Goal: Transaction & Acquisition: Purchase product/service

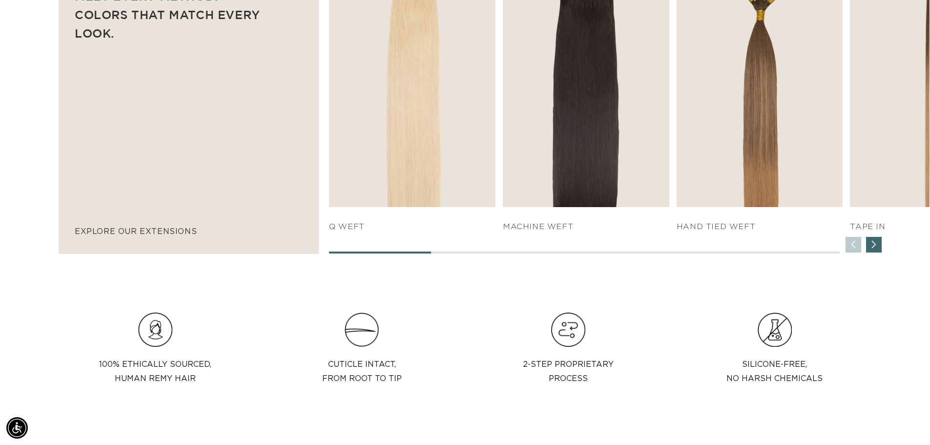
scroll to position [732, 0]
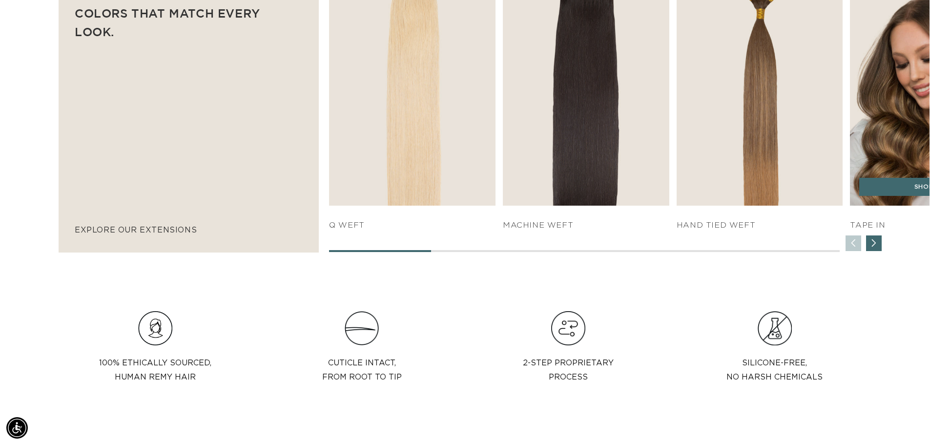
click at [890, 202] on div "SHOP NOW" at bounding box center [933, 192] width 167 height 28
click at [900, 194] on link "SHOP NOW" at bounding box center [933, 187] width 148 height 19
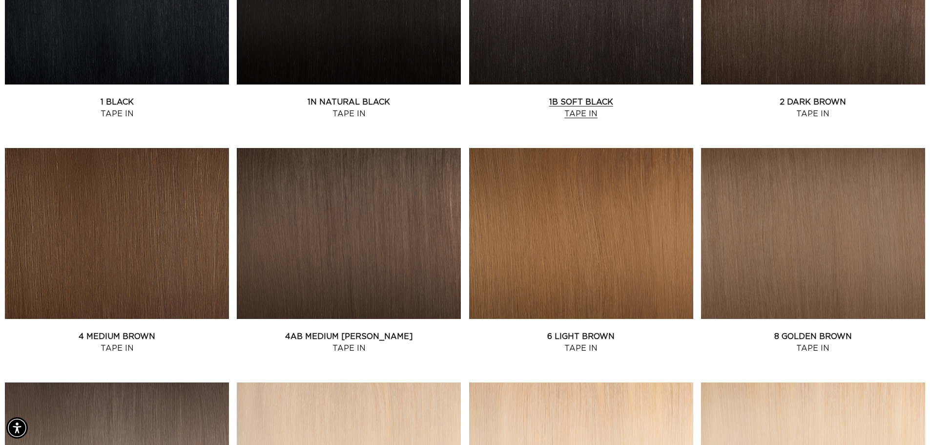
scroll to position [0, 861]
click at [580, 96] on link "1B Soft Black Tape In" at bounding box center [581, 107] width 224 height 23
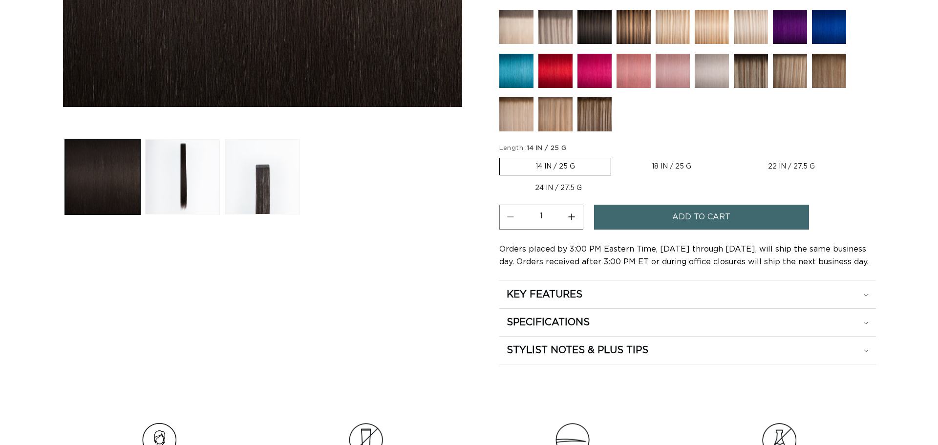
scroll to position [391, 0]
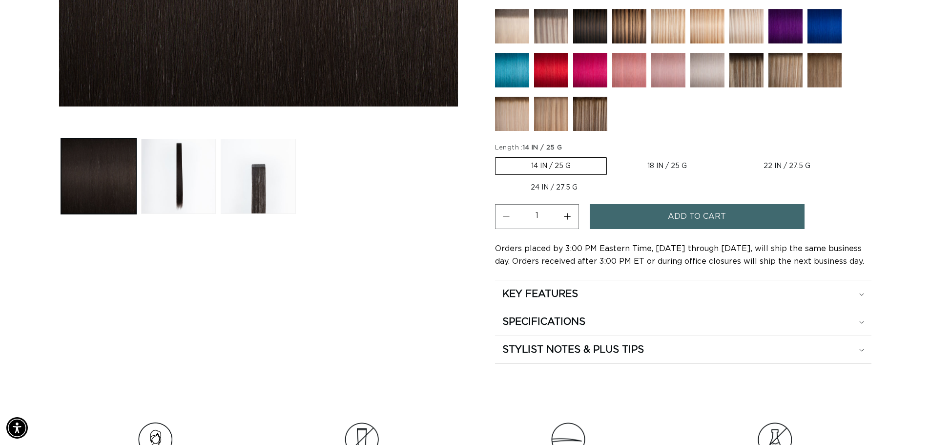
click at [538, 167] on label "14 IN / 25 G Variant sold out or unavailable" at bounding box center [551, 166] width 112 height 18
click at [498, 156] on input "14 IN / 25 G Variant sold out or unavailable" at bounding box center [498, 155] width 0 height 0
click at [650, 220] on button "Add to cart" at bounding box center [697, 216] width 215 height 25
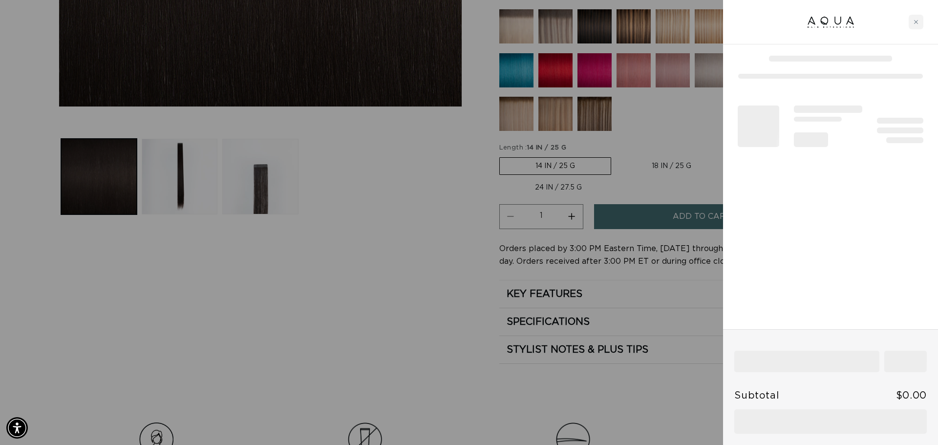
scroll to position [0, 868]
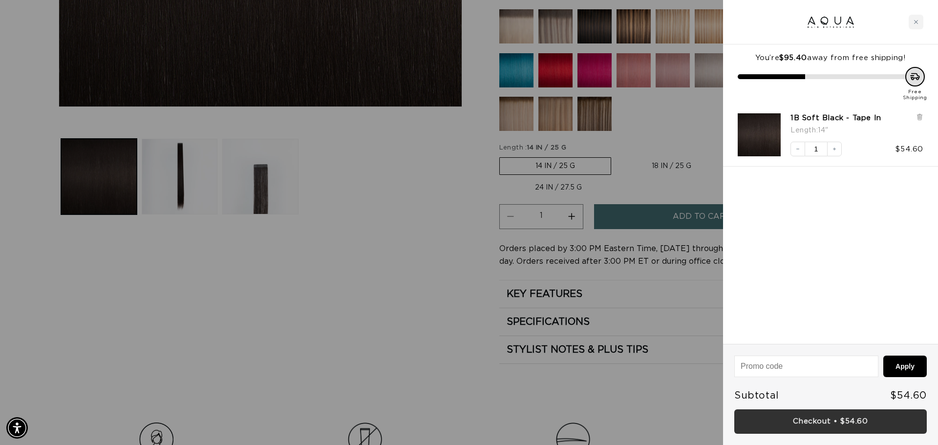
click at [854, 424] on link "Checkout • $54.60" at bounding box center [830, 421] width 192 height 25
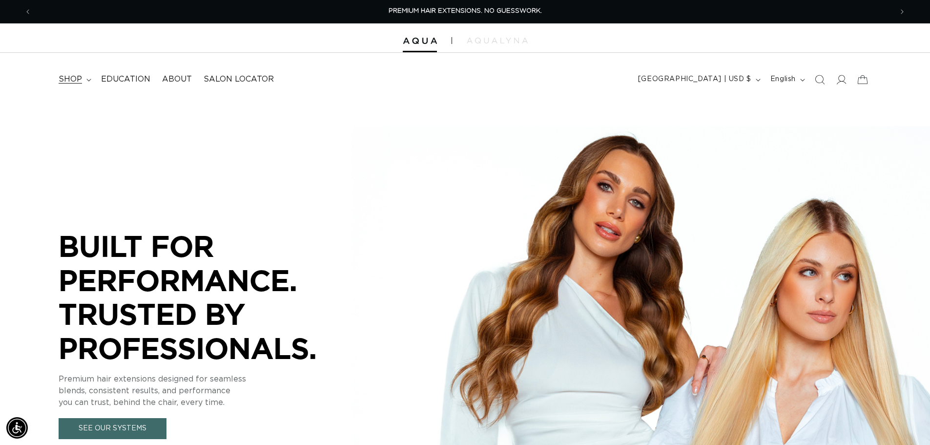
click at [83, 84] on summary "shop" at bounding box center [74, 79] width 42 height 22
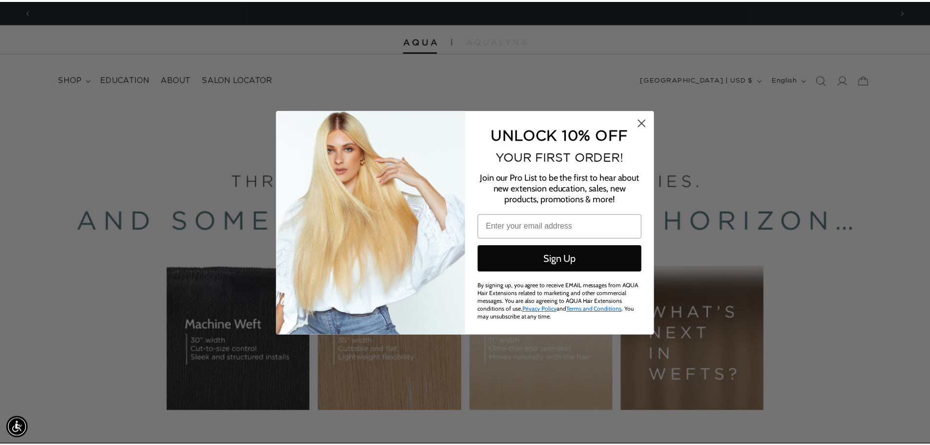
scroll to position [0, 1736]
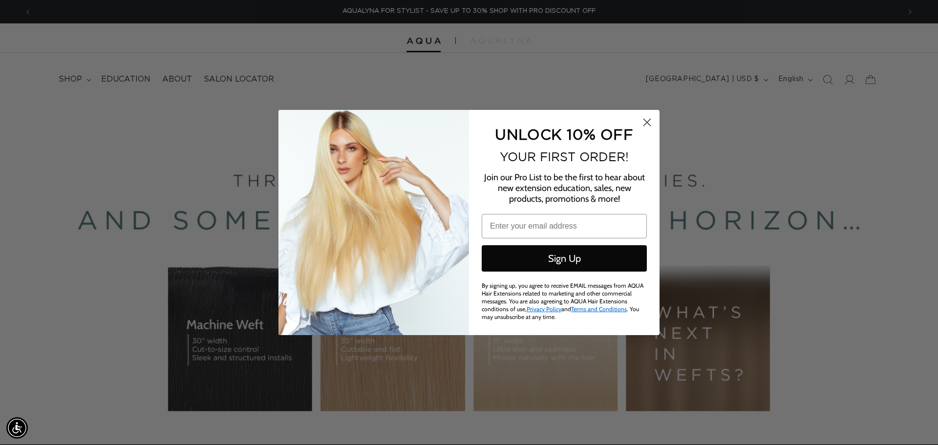
click at [643, 122] on circle "Close dialog" at bounding box center [647, 122] width 16 height 16
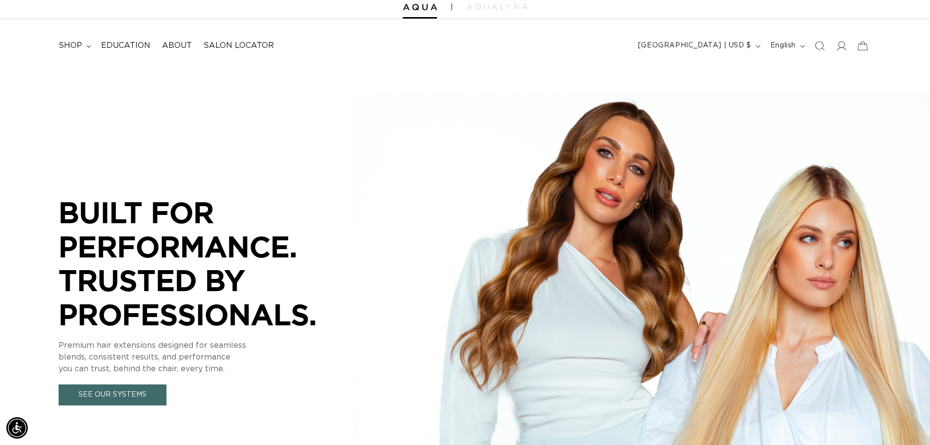
scroll to position [0, 0]
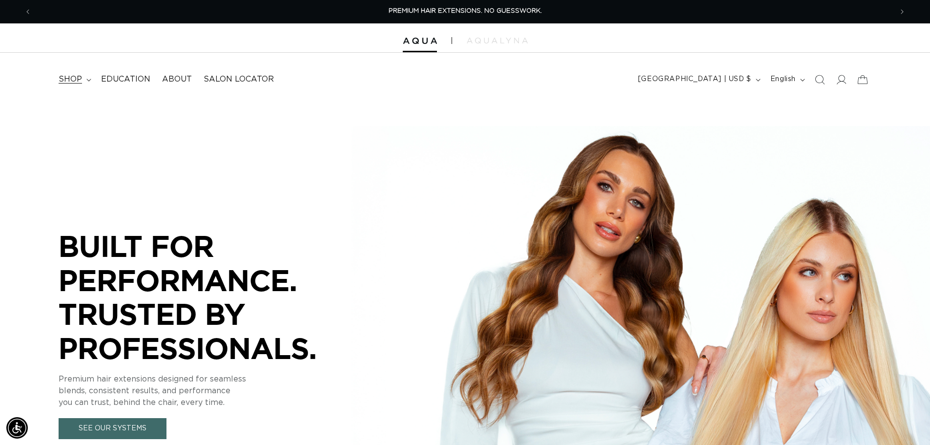
click at [83, 82] on summary "shop" at bounding box center [74, 79] width 42 height 22
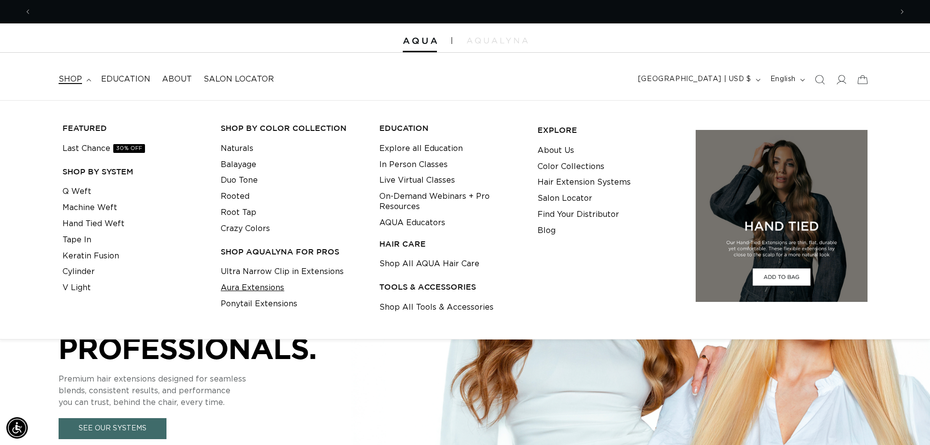
scroll to position [0, 861]
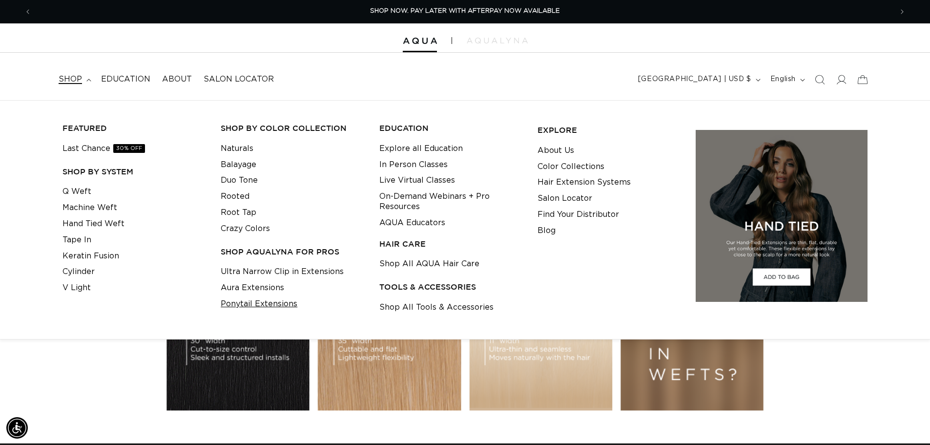
click at [237, 305] on link "Ponytail Extensions" at bounding box center [259, 304] width 77 height 16
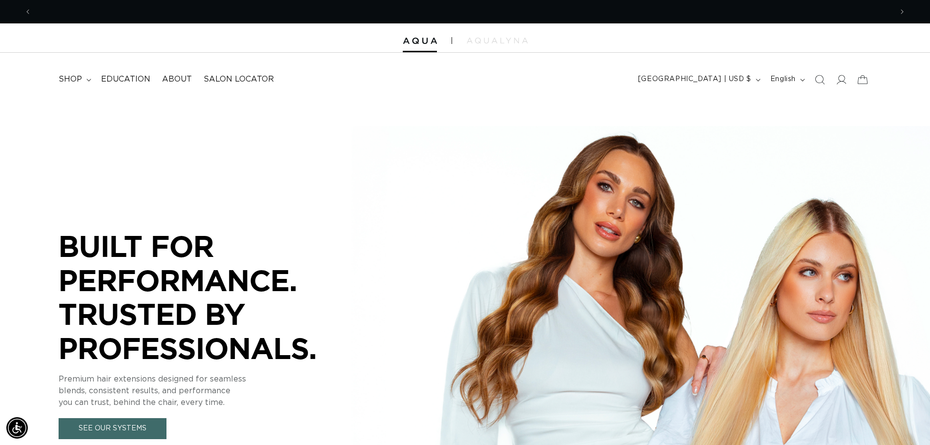
scroll to position [0, 1722]
click at [76, 78] on span "shop" at bounding box center [70, 79] width 23 height 10
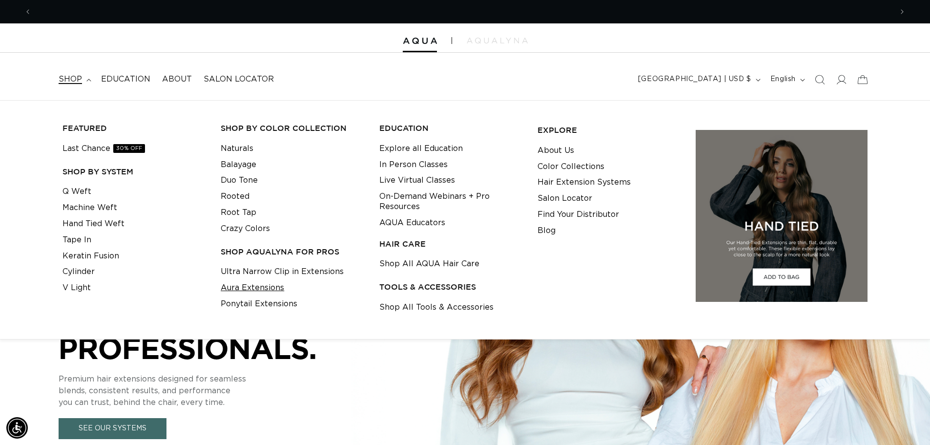
click at [280, 288] on link "Aura Extensions" at bounding box center [252, 288] width 63 height 16
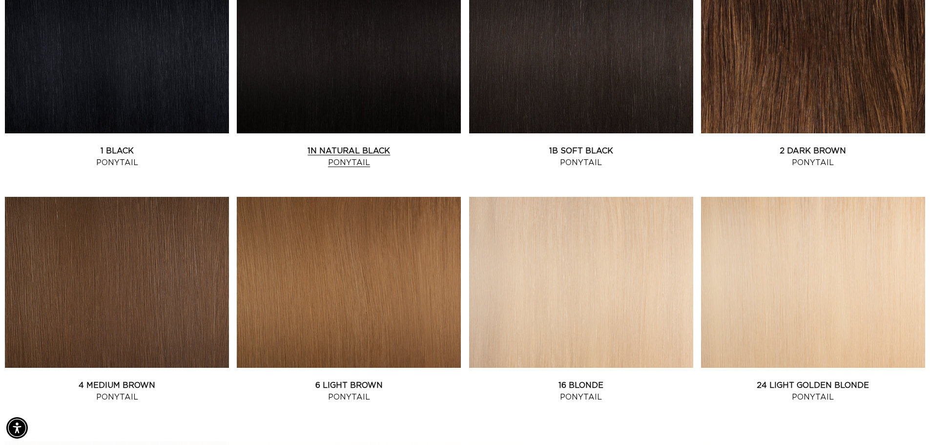
scroll to position [0, 861]
click at [327, 386] on link "6 Light Brown Ponytail" at bounding box center [349, 390] width 224 height 23
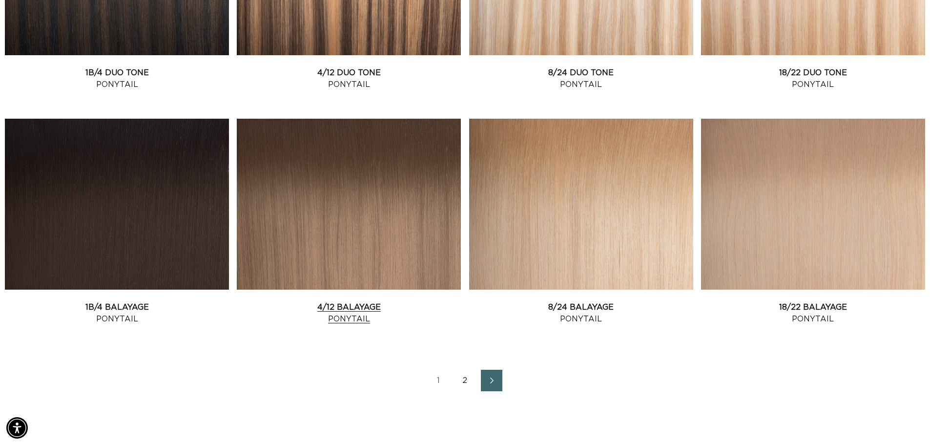
scroll to position [0, 1722]
click at [359, 305] on link "4/12 Balayage Ponytail" at bounding box center [349, 312] width 224 height 23
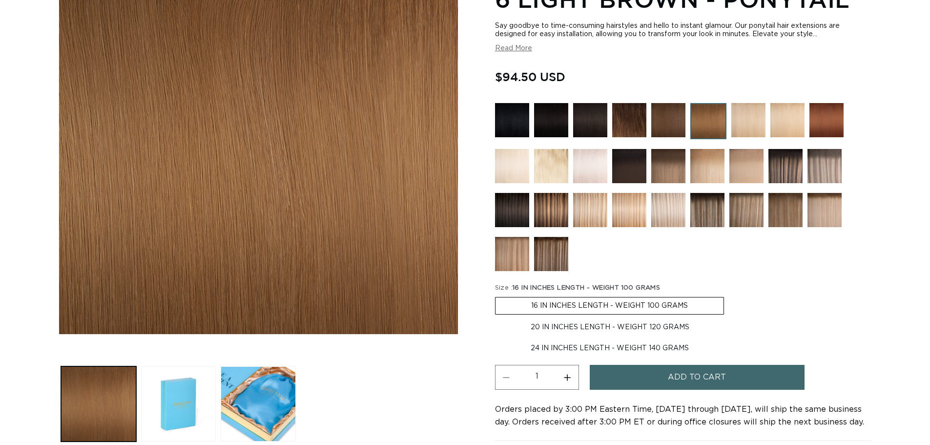
scroll to position [195, 0]
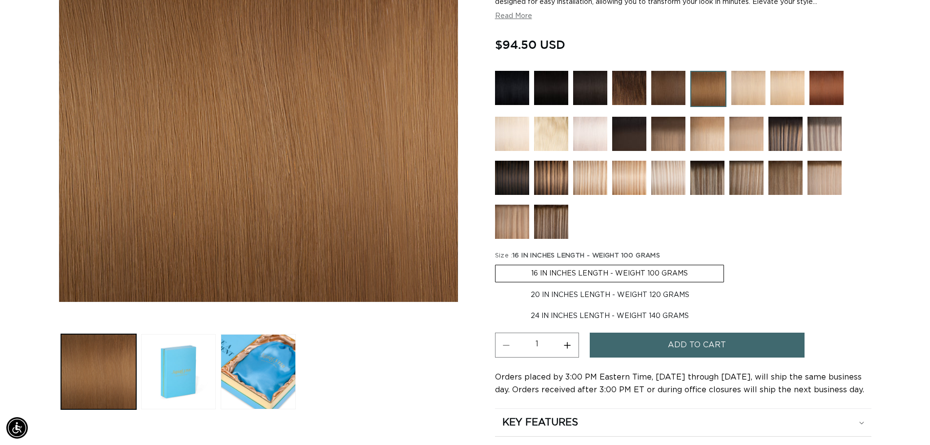
click at [613, 269] on label "16 IN INCHES LENGTH - WEIGHT 100 GRAMS Variant sold out or unavailable" at bounding box center [609, 274] width 229 height 18
click at [498, 263] on input "16 IN INCHES LENGTH - WEIGHT 100 GRAMS Variant sold out or unavailable" at bounding box center [498, 263] width 0 height 0
click at [673, 344] on span "Add to cart" at bounding box center [697, 345] width 58 height 25
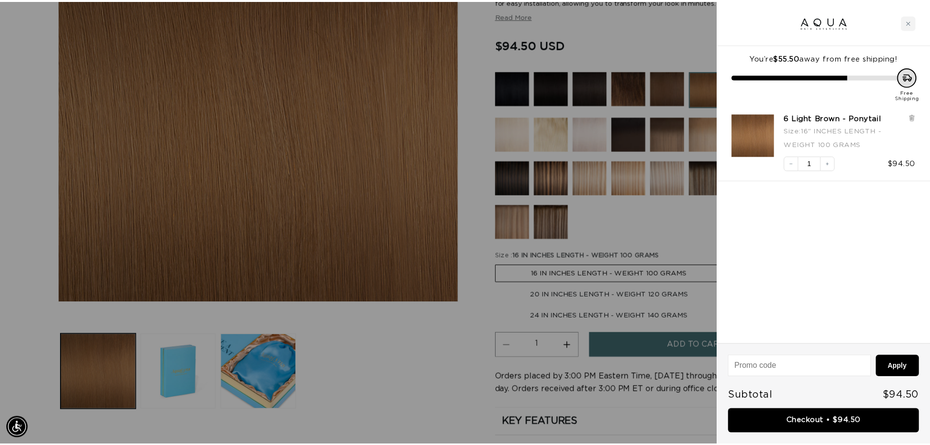
scroll to position [0, 0]
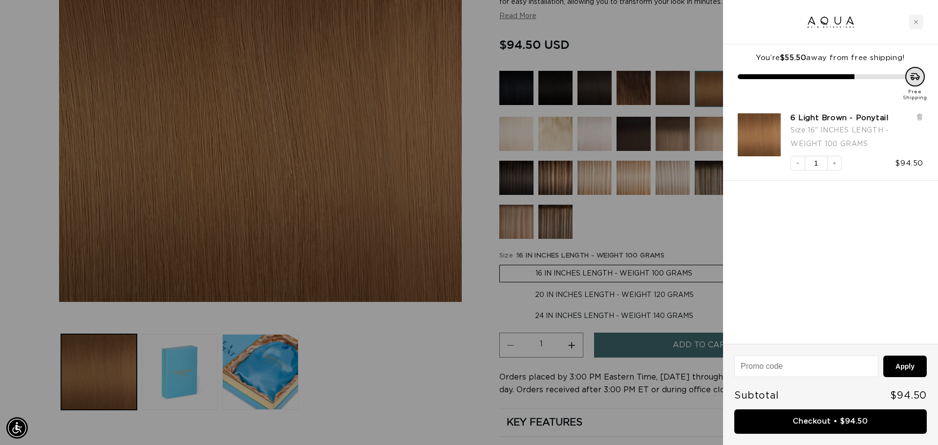
click at [390, 352] on div at bounding box center [469, 222] width 938 height 445
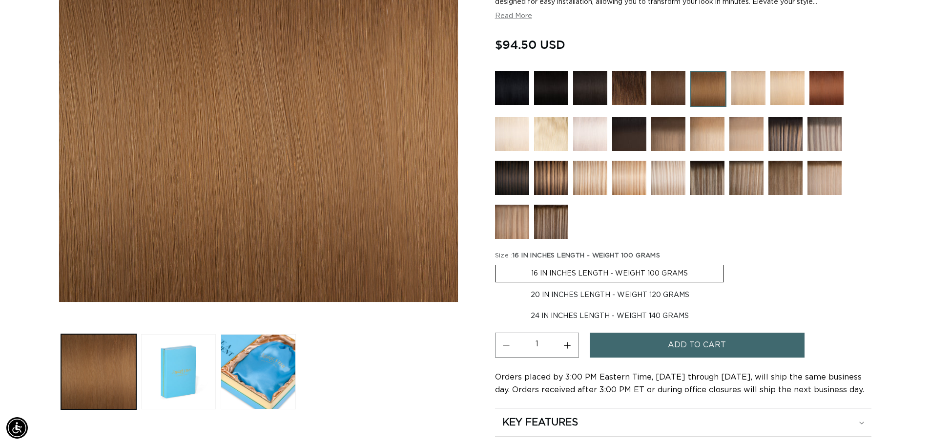
scroll to position [0, 861]
click at [790, 140] on img at bounding box center [786, 134] width 34 height 34
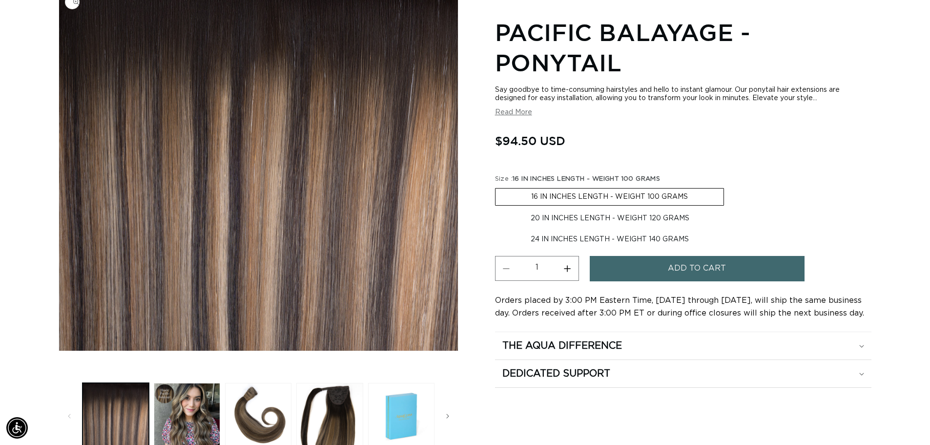
scroll to position [0, 1722]
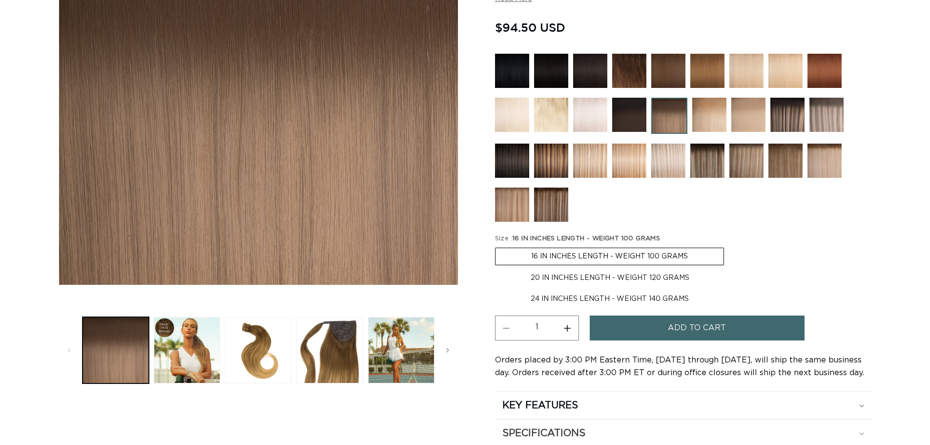
scroll to position [244, 0]
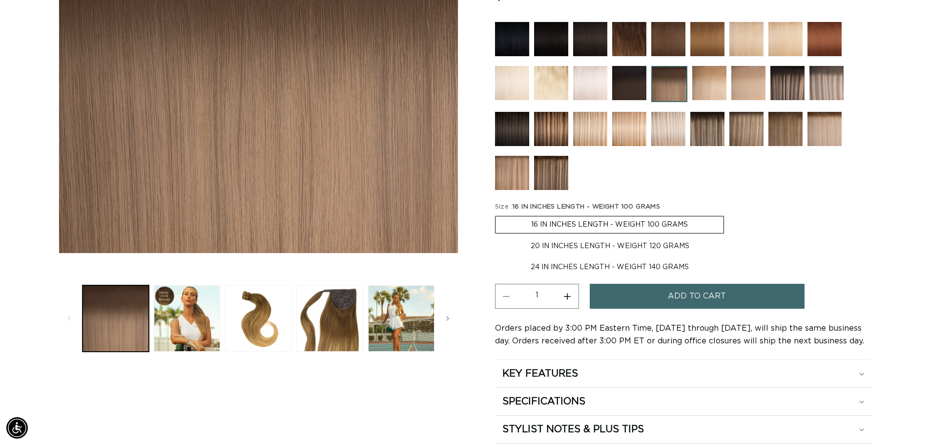
click at [612, 227] on label "16 IN INCHES LENGTH - WEIGHT 100 GRAMS Variant sold out or unavailable" at bounding box center [609, 225] width 229 height 18
click at [498, 214] on input "16 IN INCHES LENGTH - WEIGHT 100 GRAMS Variant sold out or unavailable" at bounding box center [498, 214] width 0 height 0
click at [692, 295] on span "Add to cart" at bounding box center [697, 296] width 58 height 25
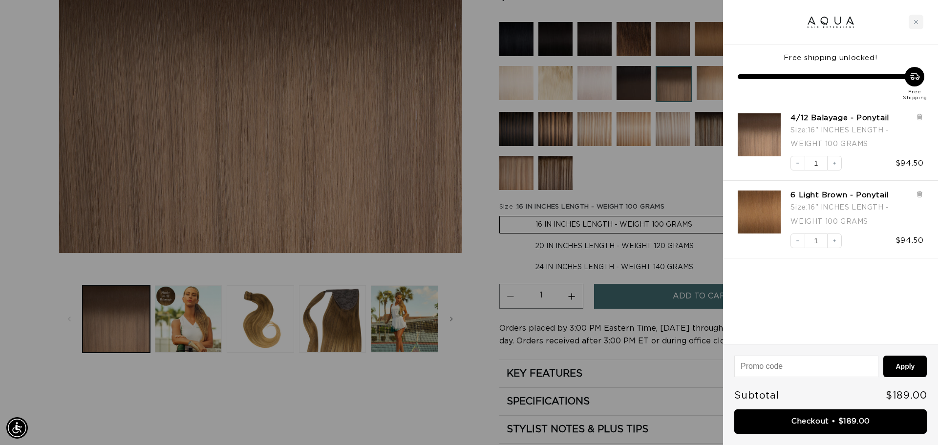
scroll to position [0, 0]
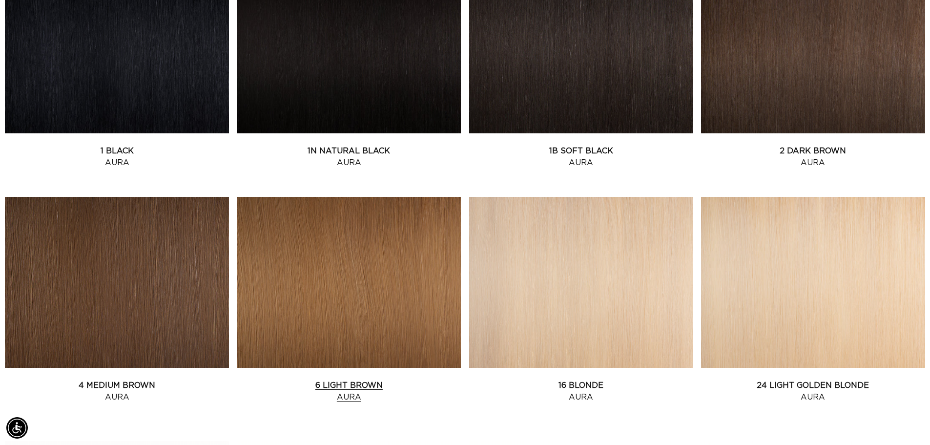
scroll to position [0, 861]
click at [349, 383] on link "6 Light [PERSON_NAME]" at bounding box center [349, 390] width 224 height 23
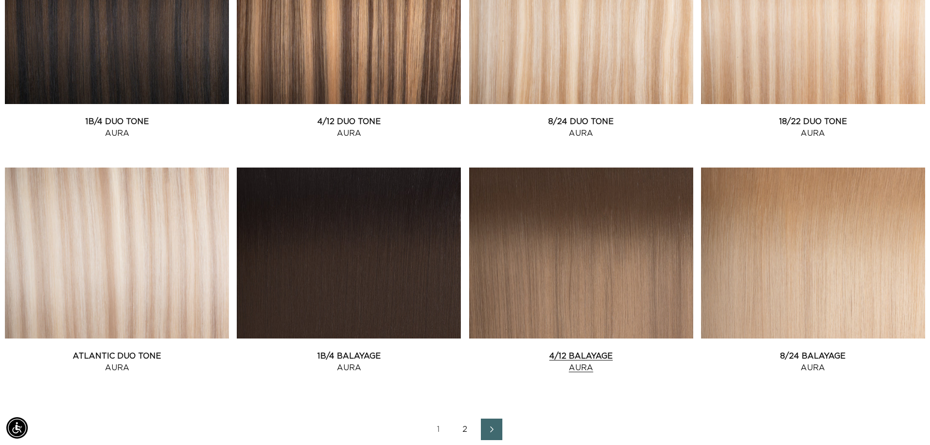
click at [568, 358] on link "4/12 Balayage Aura" at bounding box center [581, 361] width 224 height 23
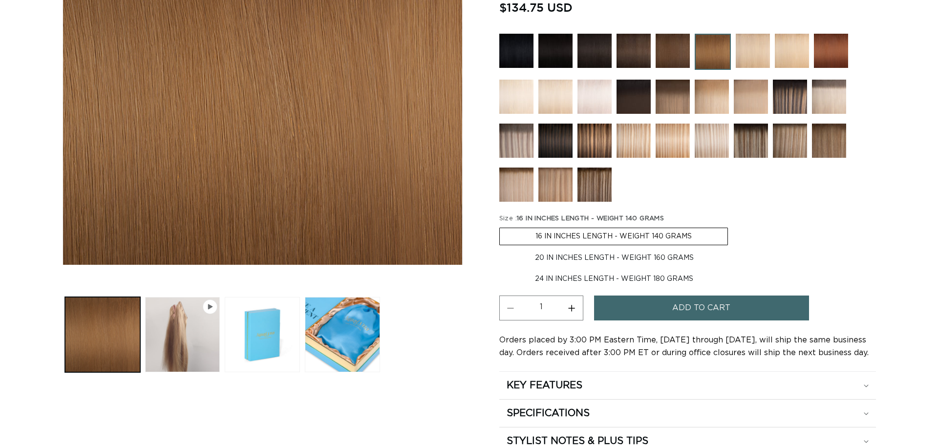
scroll to position [244, 0]
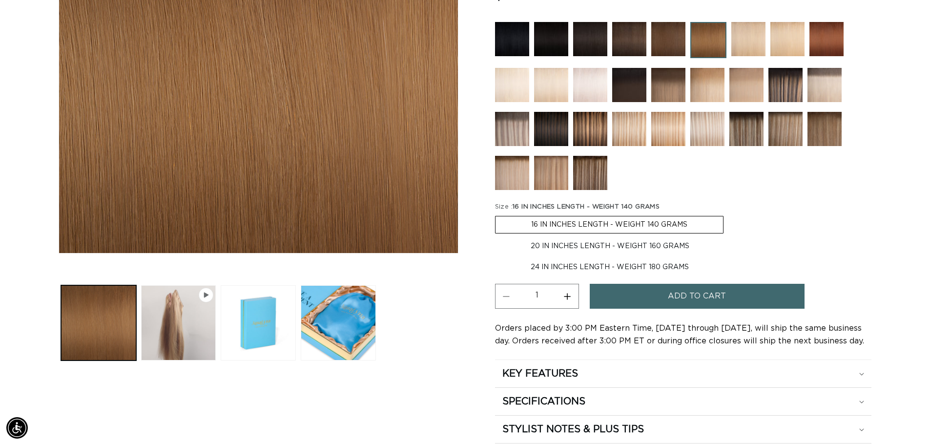
click at [626, 221] on label "16 IN INCHES LENGTH - WEIGHT 140 GRAMS Variant sold out or unavailable" at bounding box center [609, 225] width 229 height 18
click at [498, 214] on input "16 IN INCHES LENGTH - WEIGHT 140 GRAMS Variant sold out or unavailable" at bounding box center [498, 214] width 0 height 0
click at [685, 297] on span "Add to cart" at bounding box center [697, 296] width 58 height 25
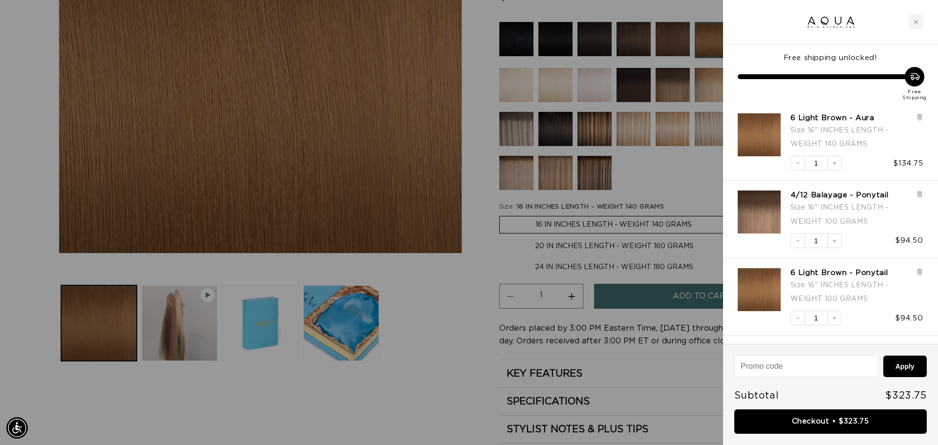
scroll to position [0, 1736]
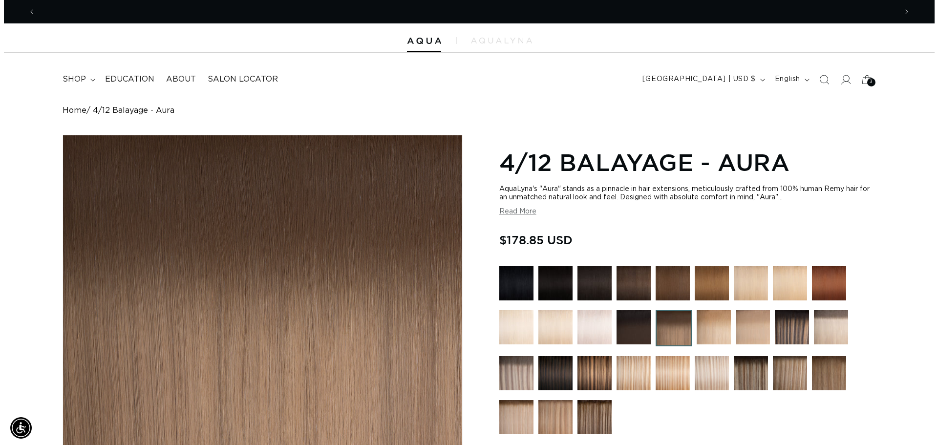
scroll to position [0, 861]
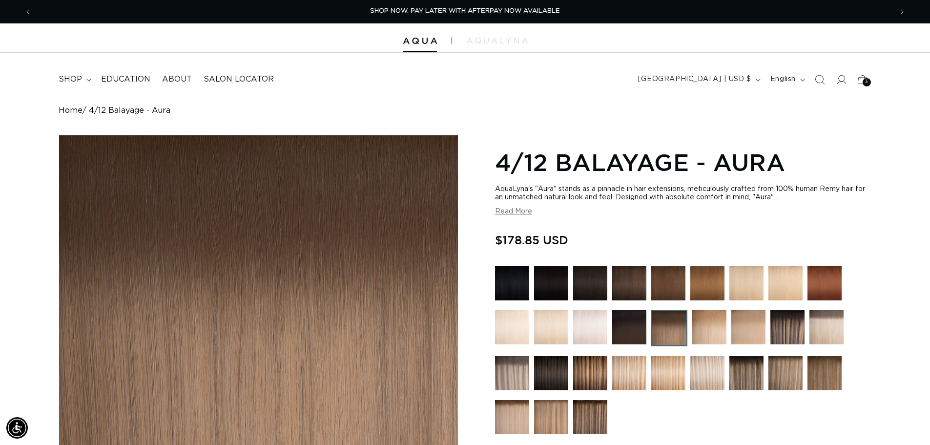
click at [864, 79] on icon at bounding box center [862, 79] width 21 height 21
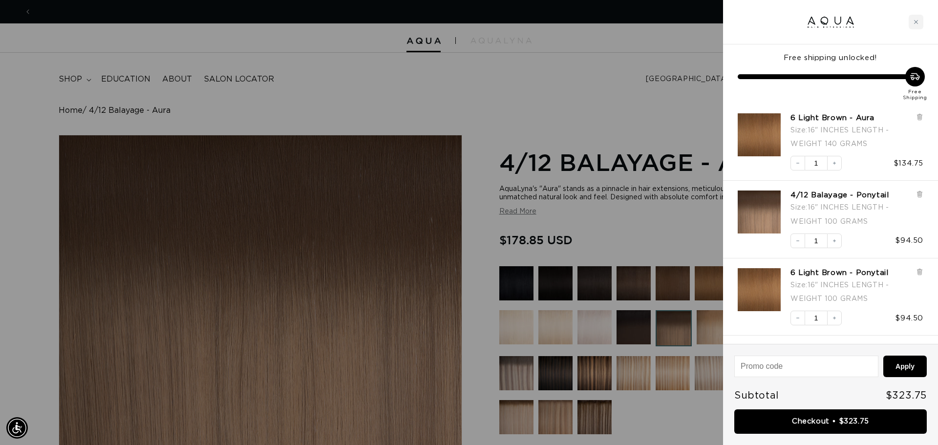
scroll to position [0, 1736]
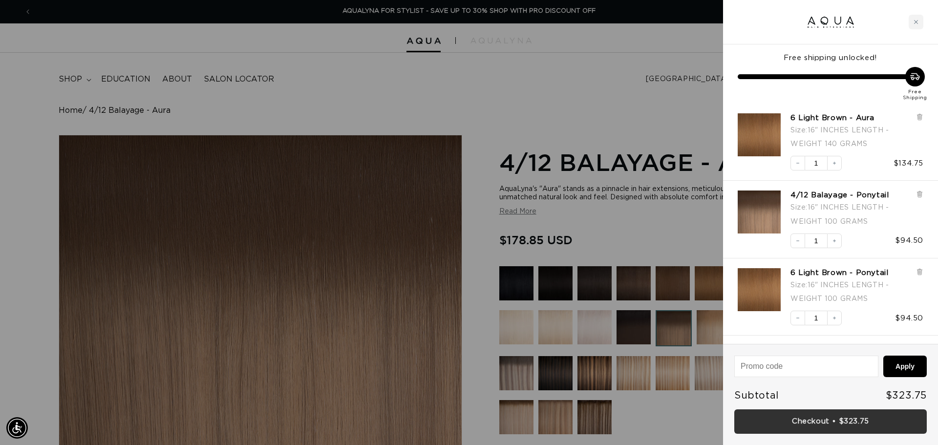
click at [799, 420] on link "Checkout • $323.75" at bounding box center [830, 421] width 192 height 25
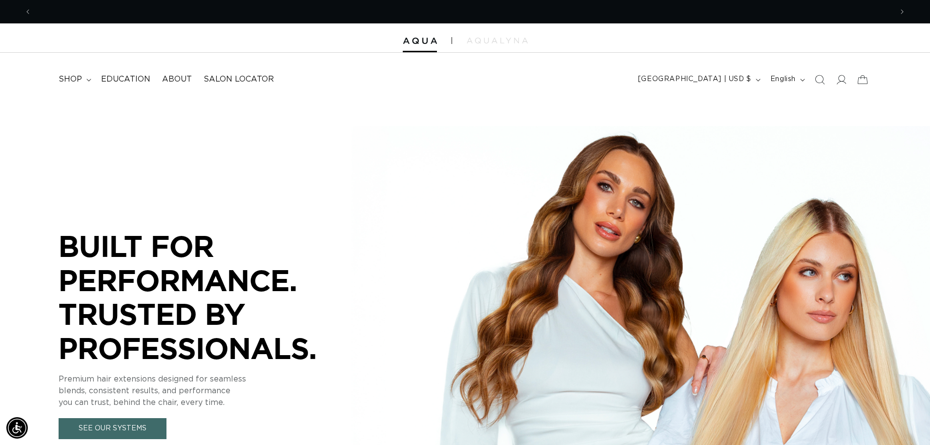
scroll to position [0, 861]
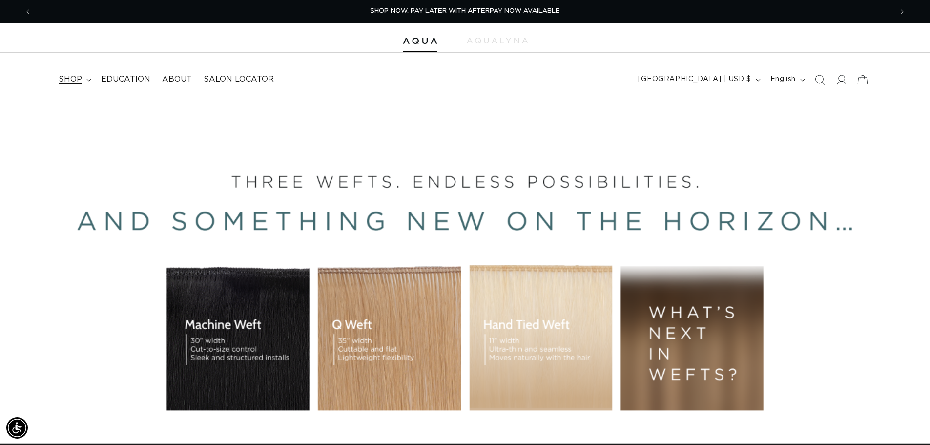
click at [87, 81] on icon at bounding box center [88, 80] width 5 height 3
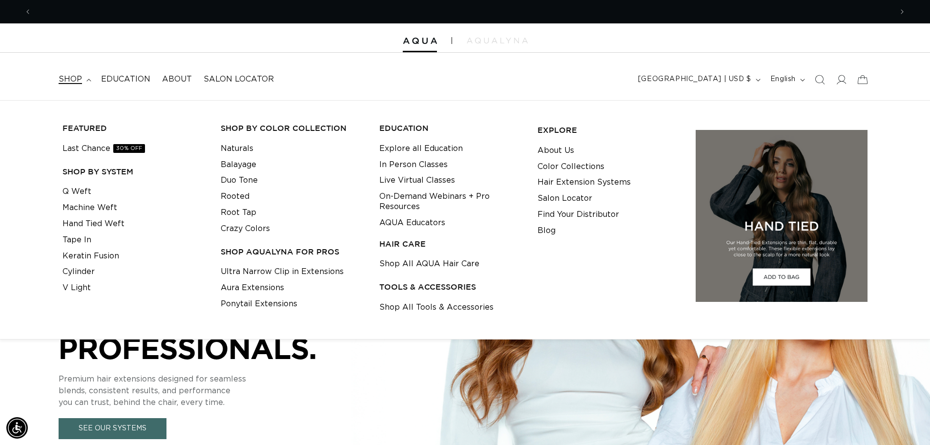
scroll to position [0, 0]
click at [96, 240] on li "Tape In" at bounding box center [134, 240] width 143 height 16
click at [67, 239] on link "Tape In" at bounding box center [77, 240] width 29 height 16
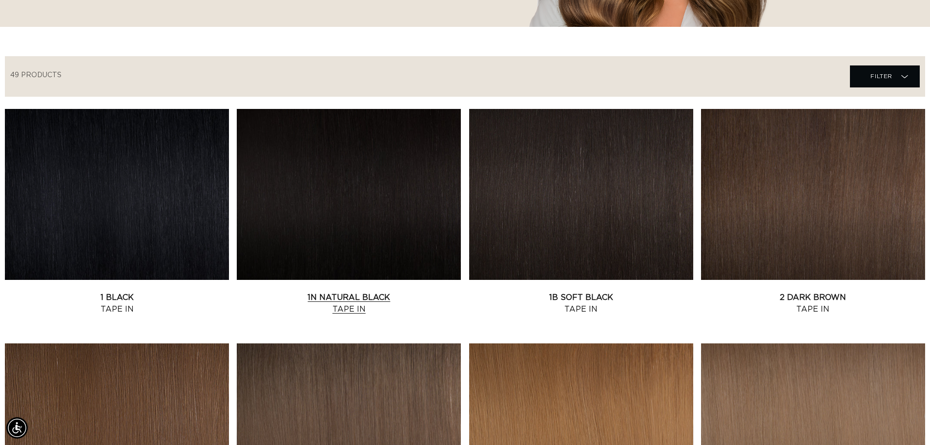
scroll to position [0, 861]
click at [361, 292] on link "1N Natural Black Tape In" at bounding box center [349, 303] width 224 height 23
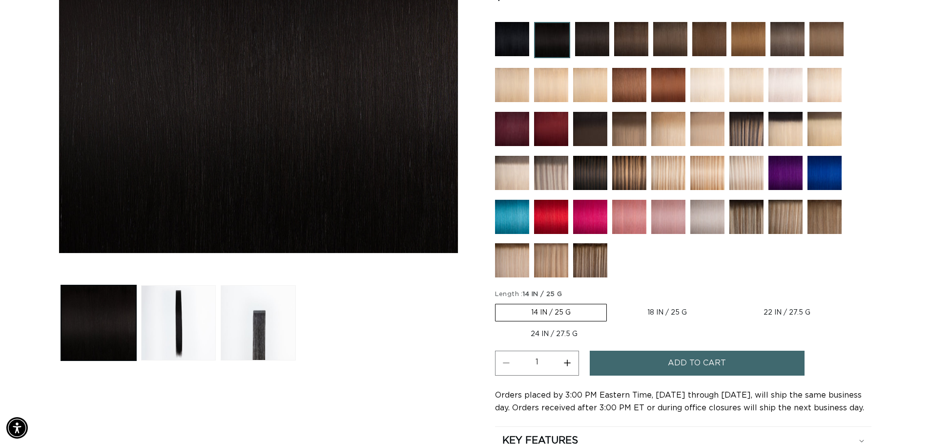
scroll to position [0, 861]
click at [535, 335] on label "24 IN / 27.5 G Variant sold out or unavailable" at bounding box center [554, 334] width 118 height 17
click at [851, 302] on input "24 IN / 27.5 G Variant sold out or unavailable" at bounding box center [851, 302] width 0 height 0
radio input "true"
click at [568, 363] on button "Increase quantity for 1N Natural Black - Tape In" at bounding box center [568, 363] width 22 height 25
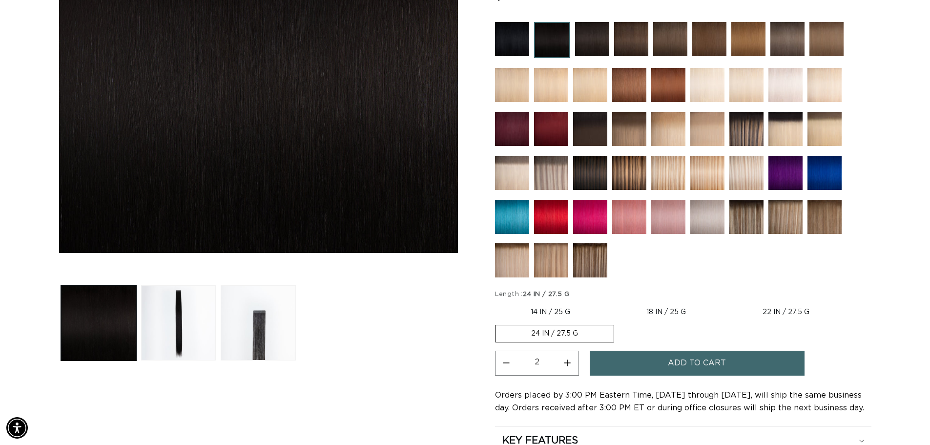
click at [568, 363] on button "Increase quantity for 1N Natural Black - Tape In" at bounding box center [568, 363] width 22 height 25
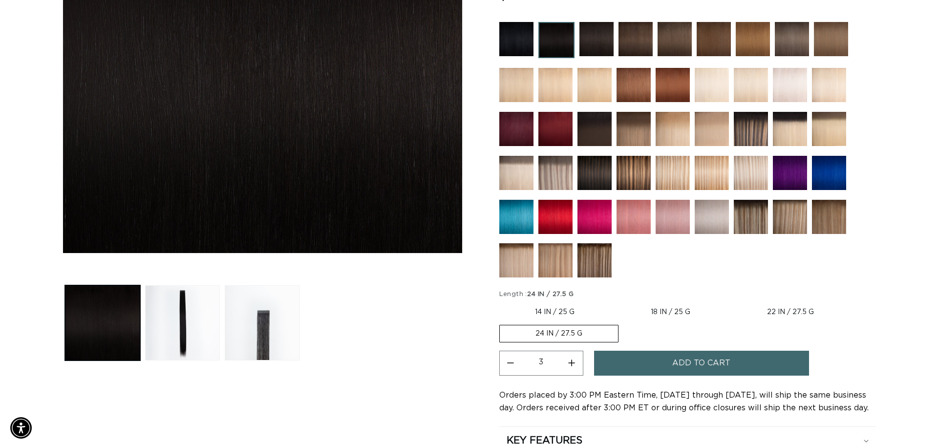
scroll to position [0, 1722]
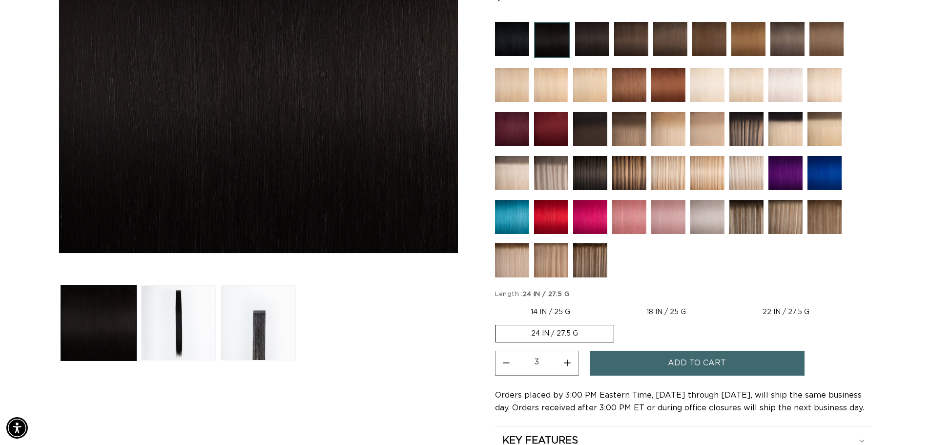
click at [568, 363] on button "Increase quantity for 1N Natural Black - Tape In" at bounding box center [568, 363] width 22 height 25
type input "4"
click at [665, 364] on button "Add to cart" at bounding box center [697, 363] width 215 height 25
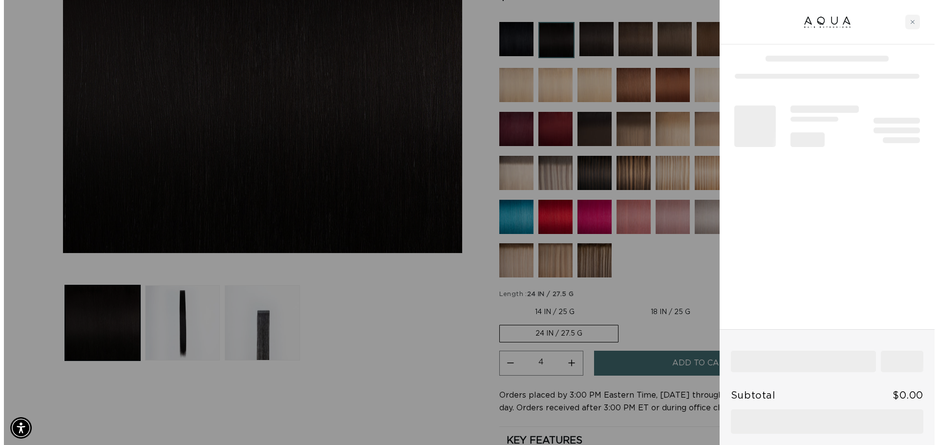
scroll to position [0, 0]
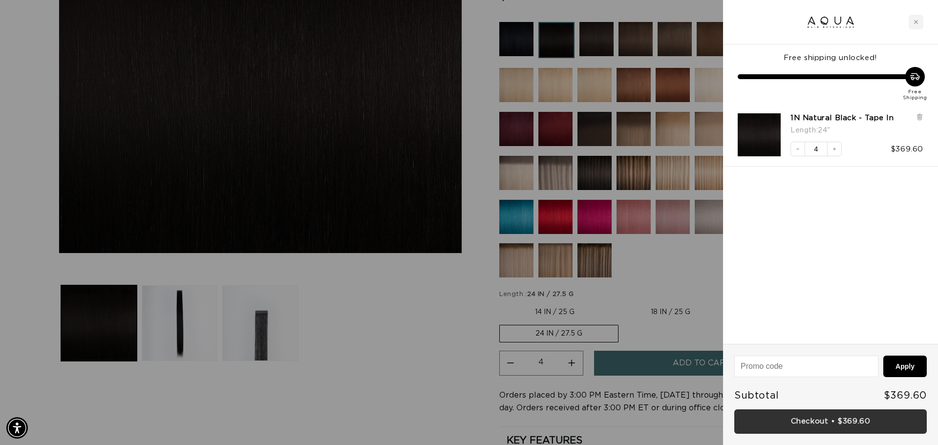
click at [818, 419] on link "Checkout • $369.60" at bounding box center [830, 421] width 192 height 25
